Goal: Complete application form

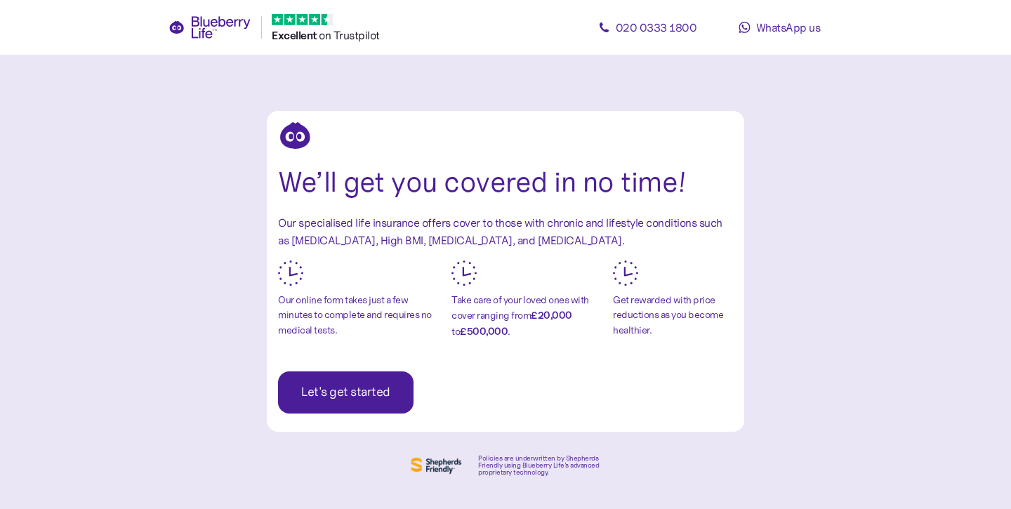
click at [379, 390] on span "Let's get started" at bounding box center [345, 392] width 89 height 41
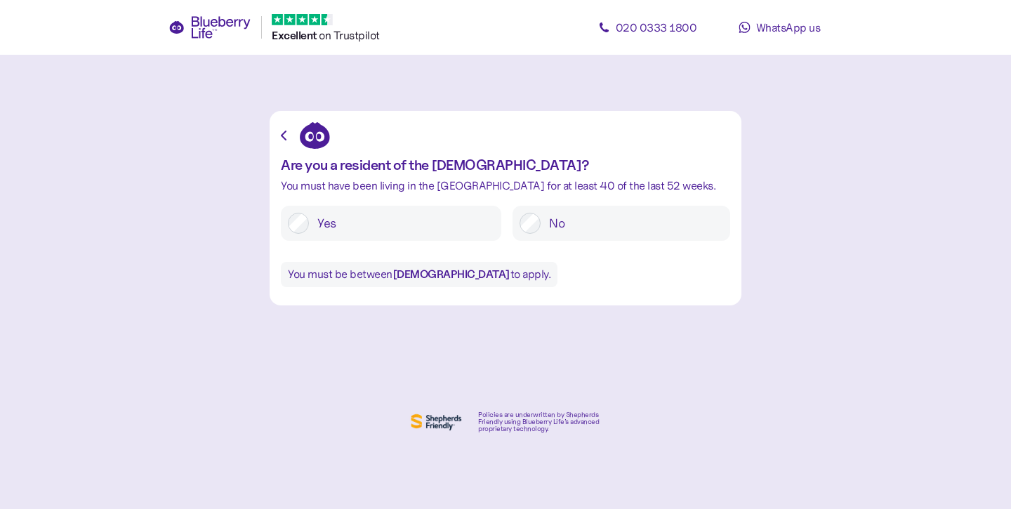
click at [456, 223] on label "Yes" at bounding box center [401, 223] width 185 height 21
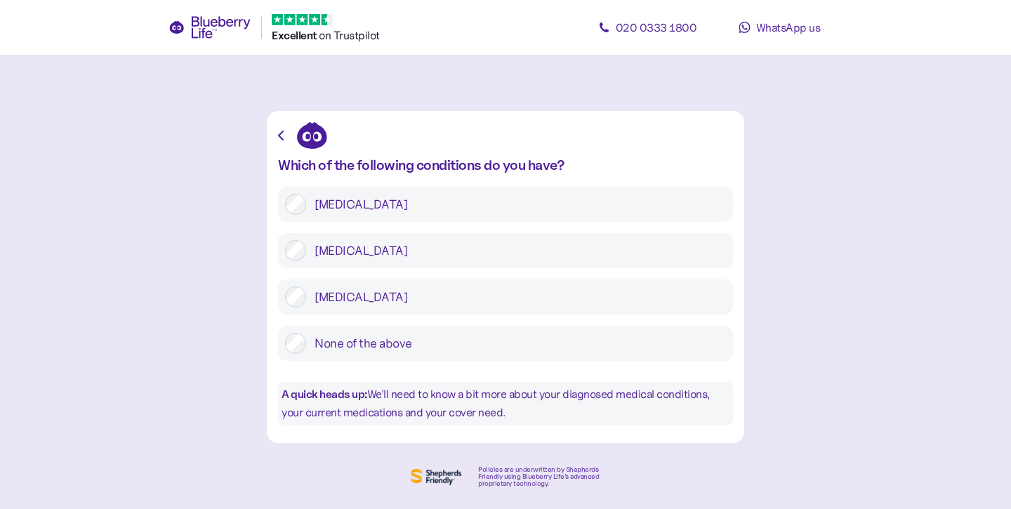
click at [427, 335] on label "None of the above" at bounding box center [516, 343] width 420 height 21
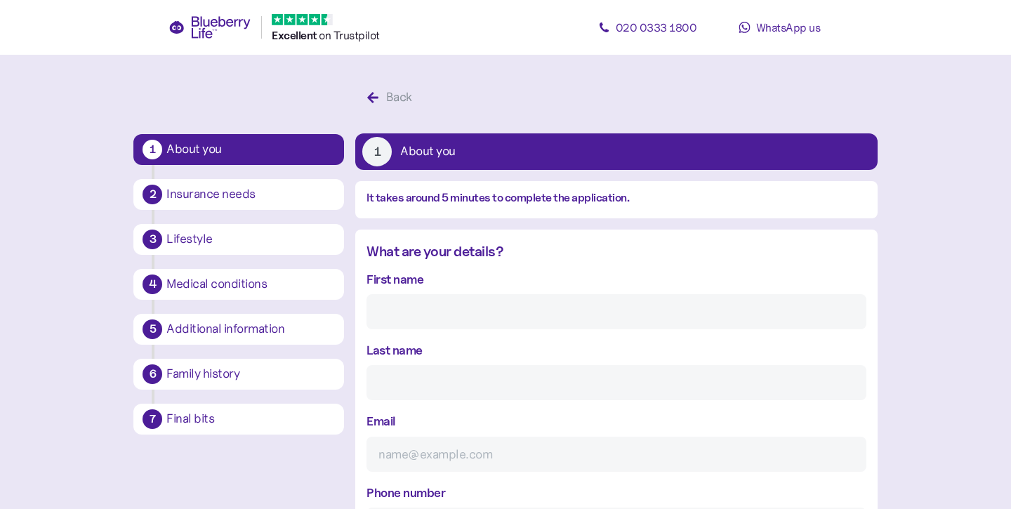
scroll to position [27, 0]
